Goal: Information Seeking & Learning: Compare options

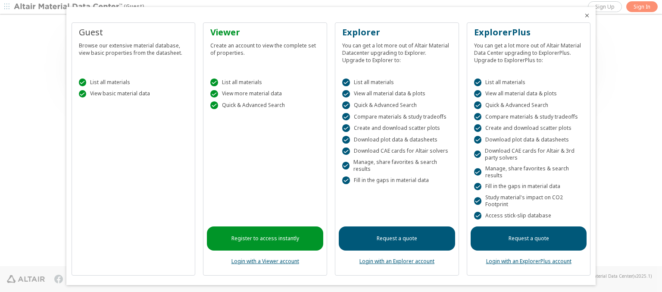
click at [583, 16] on icon "Close" at bounding box center [586, 15] width 7 height 7
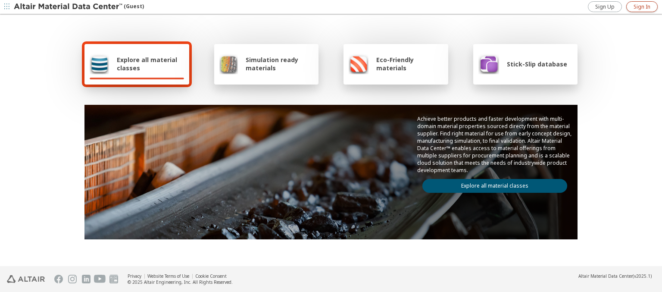
click at [641, 6] on span "Sign In" at bounding box center [641, 6] width 17 height 7
click at [68, 7] on img at bounding box center [69, 7] width 110 height 9
click at [147, 64] on span "Explore all material classes" at bounding box center [150, 64] width 67 height 16
click at [491, 184] on link "Explore all material classes" at bounding box center [494, 186] width 145 height 14
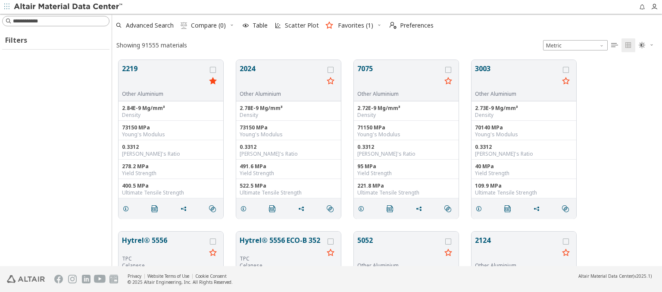
scroll to position [206, 543]
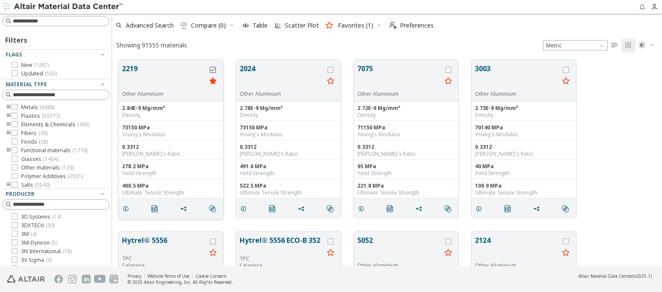
click at [214, 69] on icon "grid" at bounding box center [213, 70] width 6 height 6
click at [331, 69] on icon "grid" at bounding box center [330, 70] width 6 height 6
click at [209, 25] on span "Compare (2)" at bounding box center [208, 25] width 35 height 6
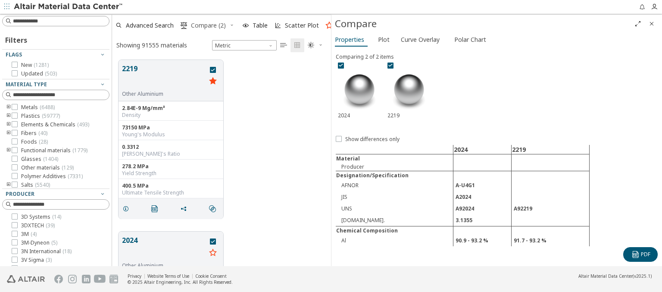
scroll to position [206, 212]
click at [420, 39] on span "Curve Overlay" at bounding box center [420, 40] width 39 height 14
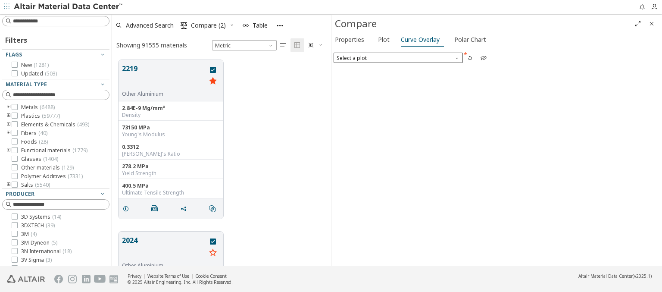
click at [398, 57] on span "Select a plot" at bounding box center [397, 58] width 129 height 10
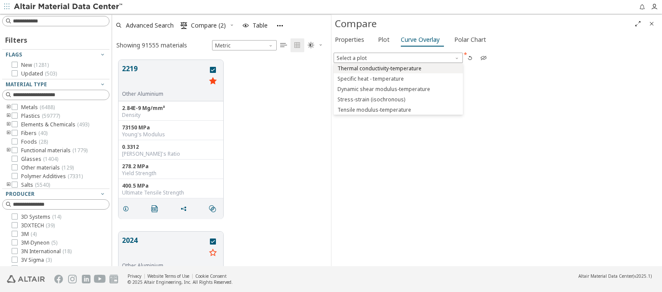
click at [398, 68] on span "Thermal conductivity-temperature" at bounding box center [379, 68] width 84 height 7
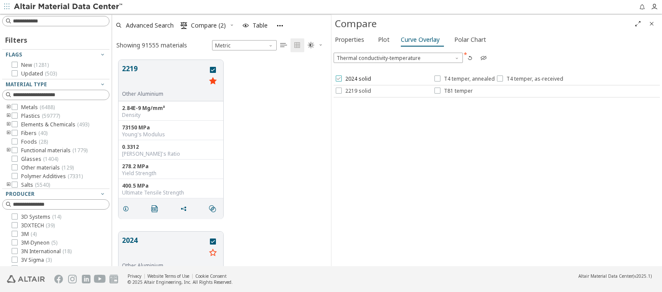
click at [352, 79] on span "2024 solid" at bounding box center [358, 78] width 26 height 7
click at [464, 79] on span "T4 temper, annealed" at bounding box center [469, 78] width 51 height 7
click at [528, 79] on span "T4 temper, as-received" at bounding box center [534, 78] width 57 height 7
click at [352, 90] on span "2219 solid" at bounding box center [358, 90] width 26 height 7
click at [453, 90] on span "T81 temper" at bounding box center [458, 90] width 29 height 7
